Goal: Task Accomplishment & Management: Manage account settings

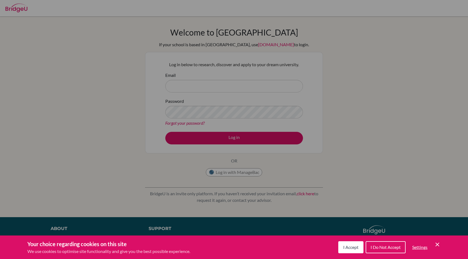
click at [352, 247] on span "I Accept" at bounding box center [350, 247] width 15 height 5
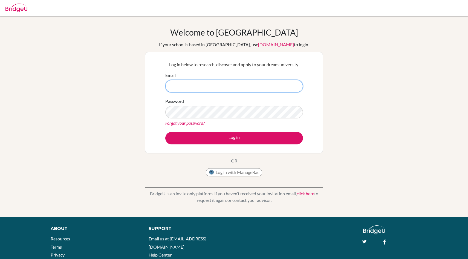
click at [219, 83] on input "Email" at bounding box center [234, 86] width 138 height 13
type input "[EMAIL_ADDRESS][DOMAIN_NAME]"
click at [189, 122] on link "Forgot your password?" at bounding box center [184, 122] width 39 height 5
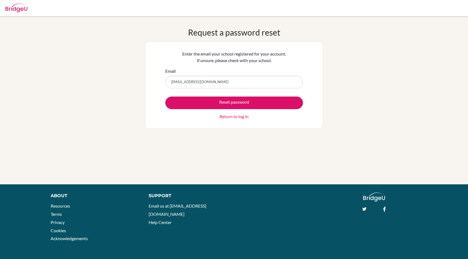
type input "[EMAIL_ADDRESS][DOMAIN_NAME]"
click at [165, 97] on button "Reset password" at bounding box center [234, 103] width 138 height 13
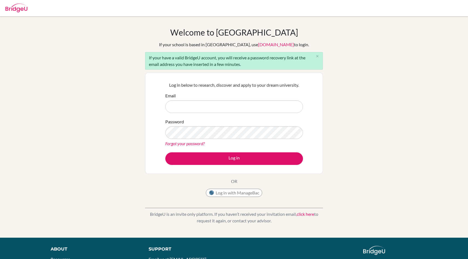
type input "j"
click at [198, 105] on input "j" at bounding box center [234, 106] width 138 height 13
